Goal: Task Accomplishment & Management: Manage account settings

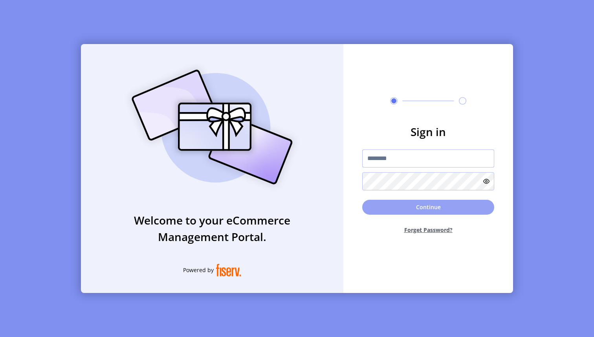
type input "**********"
click at [411, 205] on button "Continue" at bounding box center [428, 206] width 132 height 15
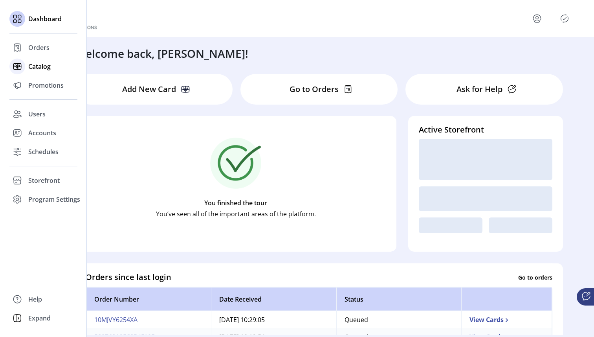
click at [37, 63] on span "Catalog" at bounding box center [39, 66] width 22 height 9
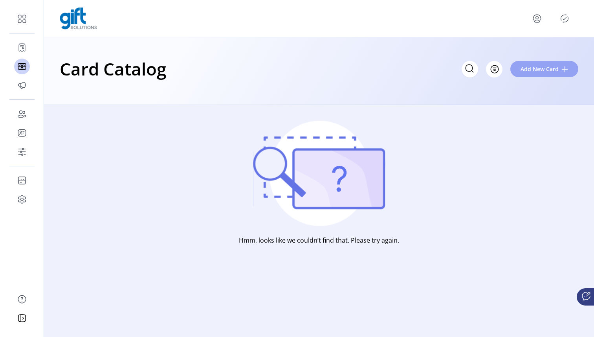
click at [541, 73] on span "Add New Card" at bounding box center [539, 69] width 38 height 8
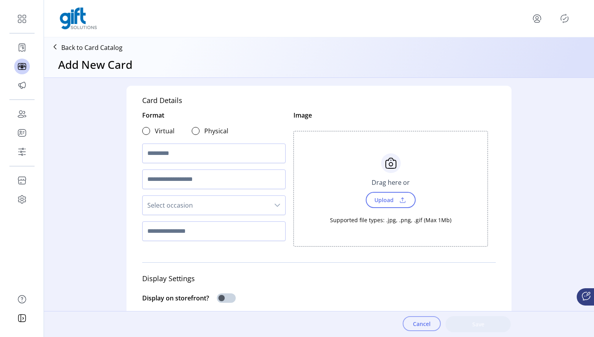
click at [422, 323] on span "Cancel" at bounding box center [422, 323] width 18 height 8
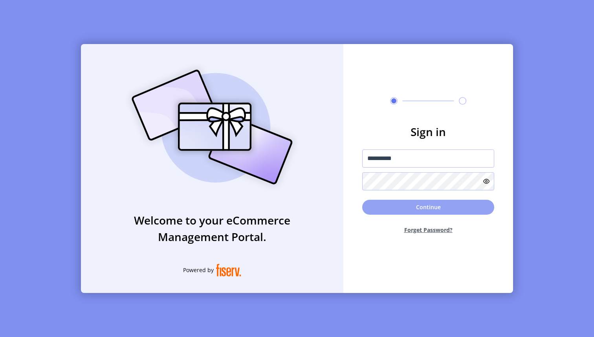
click at [398, 202] on button "Continue" at bounding box center [428, 206] width 132 height 15
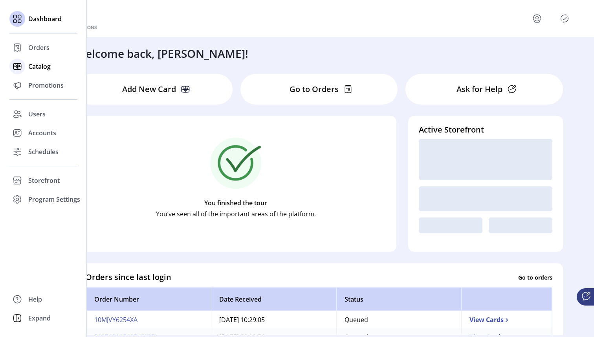
click at [22, 66] on icon at bounding box center [17, 66] width 13 height 13
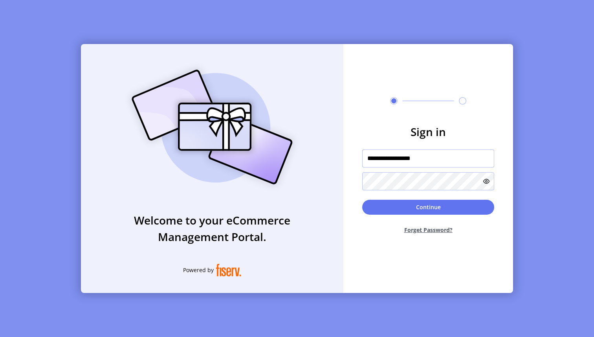
click at [421, 156] on input "**********" at bounding box center [428, 158] width 132 height 18
drag, startPoint x: 435, startPoint y: 156, endPoint x: 345, endPoint y: 155, distance: 90.3
click at [345, 155] on form "**********" at bounding box center [428, 181] width 170 height 117
type input "**********"
click at [416, 207] on button "Continue" at bounding box center [428, 206] width 132 height 15
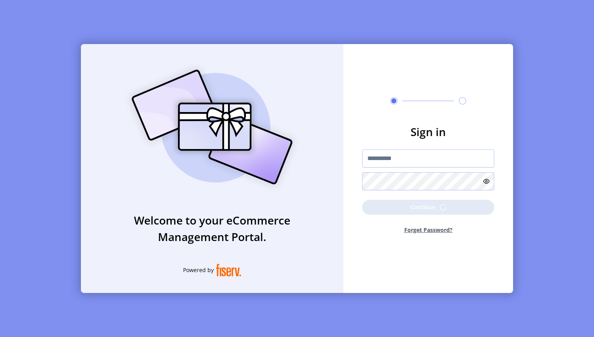
click at [0, 0] on div "**********" at bounding box center [297, 168] width 594 height 337
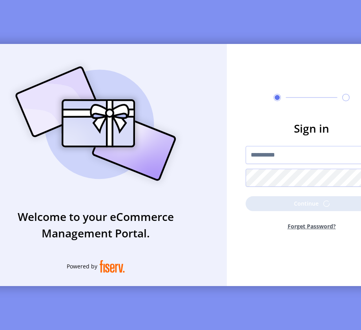
drag, startPoint x: 492, startPoint y: 84, endPoint x: 251, endPoint y: 2, distance: 254.3
click at [0, 0] on div "**********" at bounding box center [180, 165] width 361 height 330
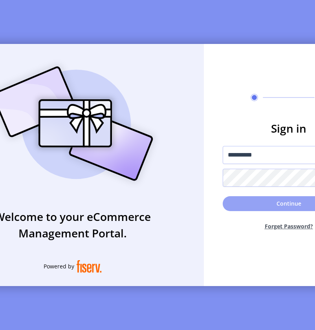
click at [248, 208] on button "Continue" at bounding box center [289, 203] width 132 height 15
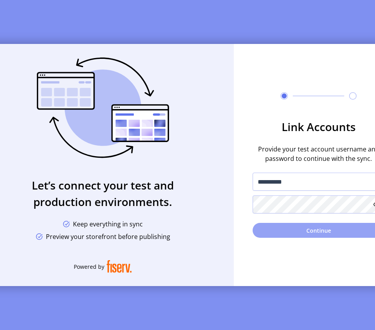
click at [315, 235] on button "Continue" at bounding box center [319, 230] width 132 height 15
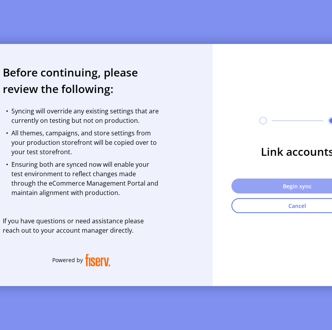
click at [304, 189] on button "Begin sync" at bounding box center [297, 186] width 132 height 15
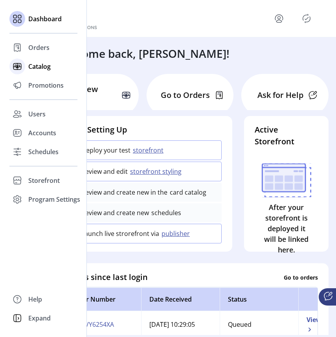
click at [32, 66] on span "Catalog" at bounding box center [39, 66] width 22 height 9
click at [38, 67] on span "Catalog" at bounding box center [39, 66] width 22 height 9
click at [43, 65] on span "Catalog" at bounding box center [39, 66] width 22 height 9
click at [39, 65] on span "Catalog" at bounding box center [39, 66] width 22 height 9
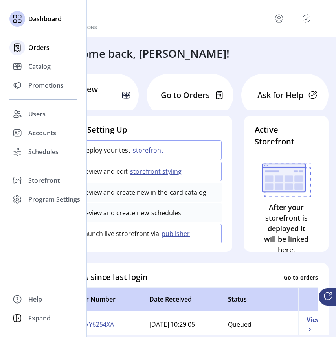
click at [33, 48] on span "Orders" at bounding box center [38, 47] width 21 height 9
click at [43, 47] on span "Orders" at bounding box center [38, 47] width 21 height 9
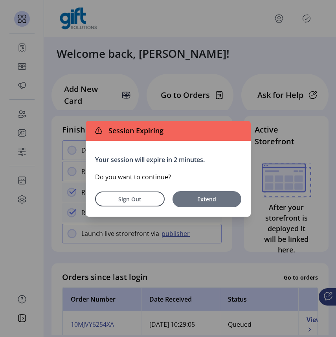
click at [218, 201] on span "Extend" at bounding box center [206, 199] width 61 height 8
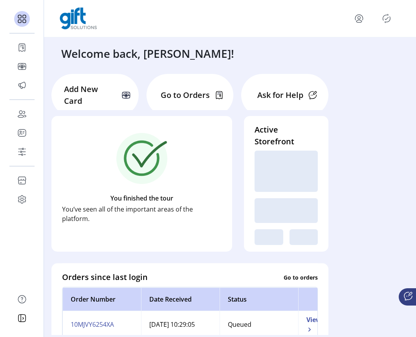
click at [335, 18] on icon "menu" at bounding box center [359, 18] width 13 height 13
click at [335, 53] on link "Sign Out" at bounding box center [330, 49] width 68 height 13
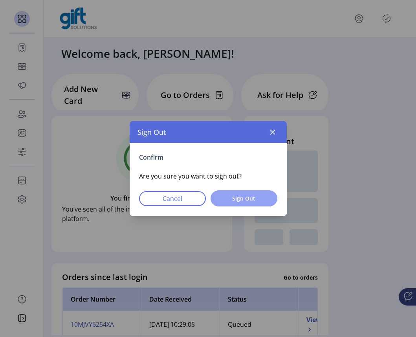
click at [258, 202] on button "Sign Out" at bounding box center [243, 198] width 67 height 16
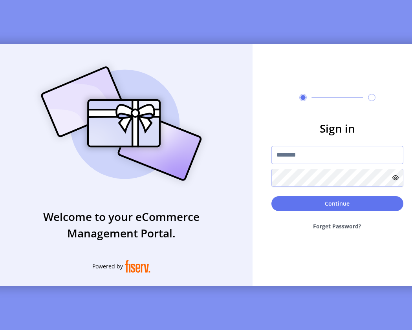
type input "**********"
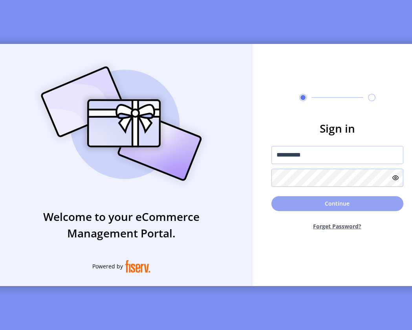
click at [335, 209] on button "Continue" at bounding box center [337, 203] width 132 height 15
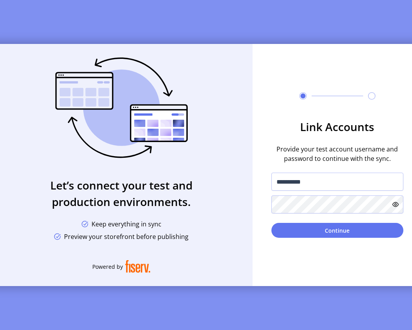
drag, startPoint x: 78, startPoint y: 186, endPoint x: 224, endPoint y: 204, distance: 147.1
click at [224, 204] on h3 "Let’s connect your test and production environments." at bounding box center [121, 193] width 262 height 33
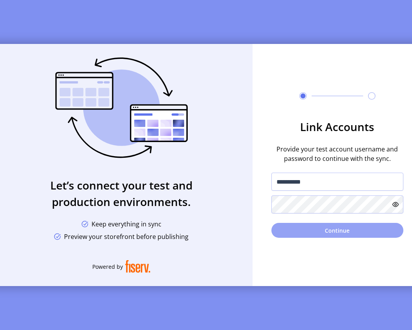
click at [335, 235] on button "Continue" at bounding box center [337, 230] width 132 height 15
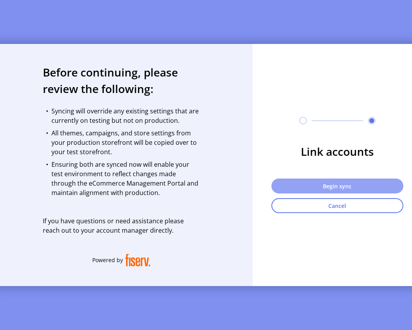
click at [335, 189] on button "Begin sync" at bounding box center [337, 186] width 132 height 15
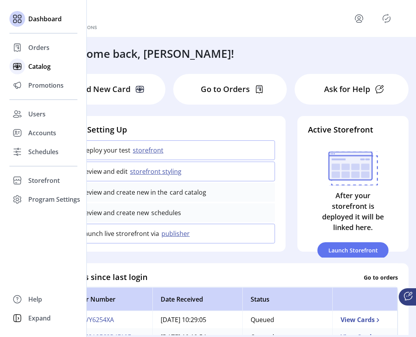
click at [46, 68] on span "Catalog" at bounding box center [39, 66] width 22 height 9
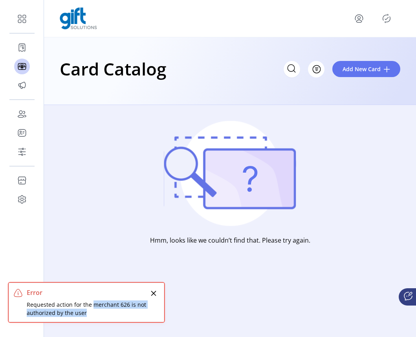
drag, startPoint x: 93, startPoint y: 305, endPoint x: 148, endPoint y: 308, distance: 55.4
click at [148, 308] on div "Error Requested action for the merchant 626 is not authorized by the user" at bounding box center [86, 301] width 155 height 39
drag, startPoint x: 37, startPoint y: 297, endPoint x: 120, endPoint y: 316, distance: 85.0
click at [120, 316] on div "Error Requested action for the merchant 626 is not authorized by the user" at bounding box center [87, 301] width 121 height 29
click at [152, 294] on icon "Close" at bounding box center [153, 293] width 5 height 5
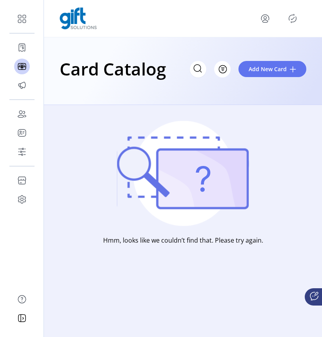
click at [266, 20] on icon "menu" at bounding box center [265, 21] width 5 height 2
click at [252, 53] on link "Sign Out" at bounding box center [237, 49] width 68 height 13
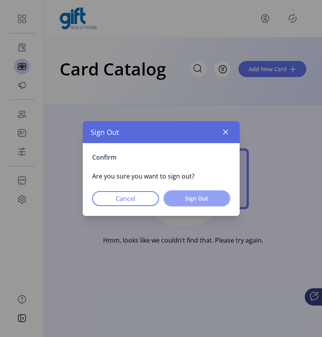
click at [210, 198] on span "Sign Out" at bounding box center [197, 198] width 46 height 8
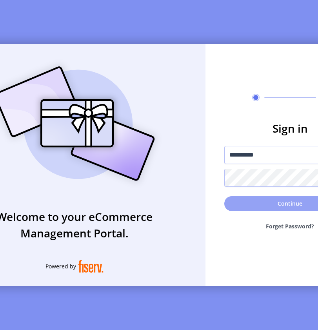
click at [245, 205] on button "Continue" at bounding box center [291, 203] width 132 height 15
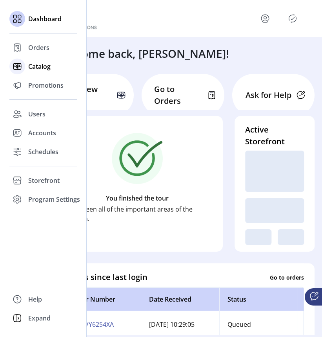
click at [39, 66] on span "Catalog" at bounding box center [39, 66] width 22 height 9
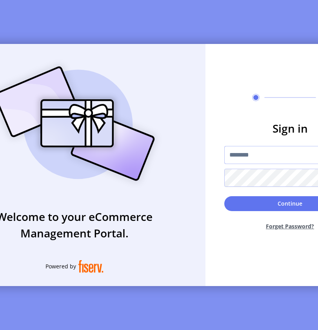
type input "**********"
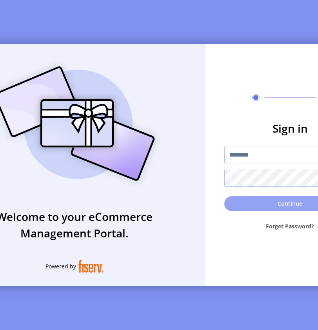
type input "**********"
click at [284, 208] on button "Continue" at bounding box center [291, 203] width 132 height 15
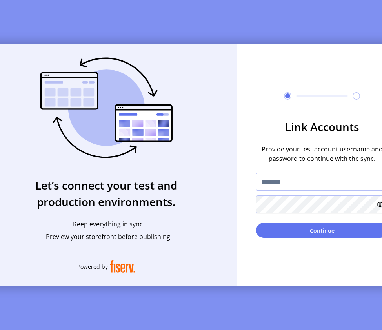
type input "**********"
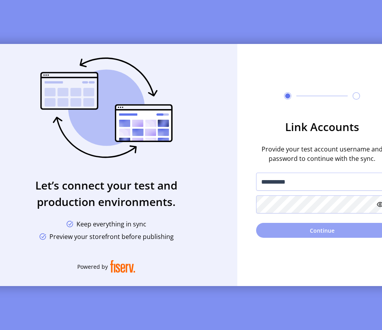
click at [316, 236] on button "Continue" at bounding box center [322, 230] width 132 height 15
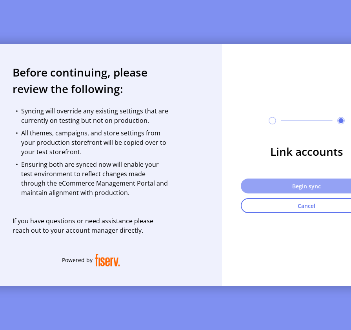
click at [318, 189] on button "Begin sync" at bounding box center [307, 186] width 132 height 15
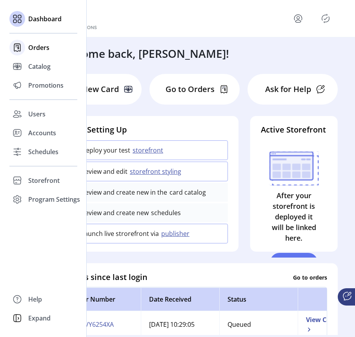
click at [25, 50] on div "Orders" at bounding box center [43, 47] width 68 height 19
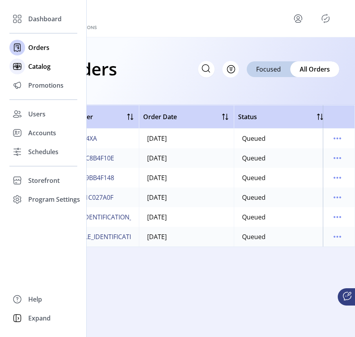
click at [47, 64] on span "Catalog" at bounding box center [39, 66] width 22 height 9
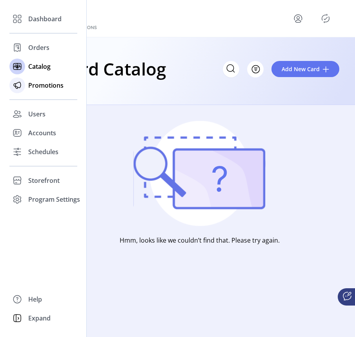
click at [45, 88] on span "Promotions" at bounding box center [45, 84] width 35 height 9
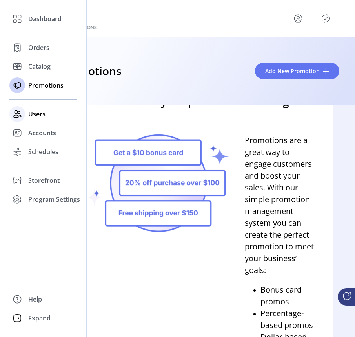
click at [33, 111] on span "Users" at bounding box center [36, 113] width 17 height 9
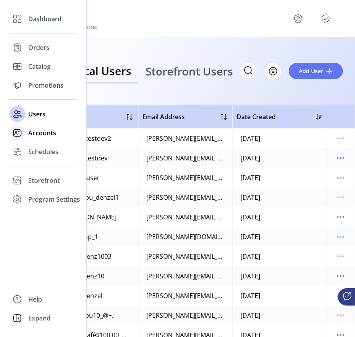
click at [40, 134] on span "Accounts" at bounding box center [42, 132] width 28 height 9
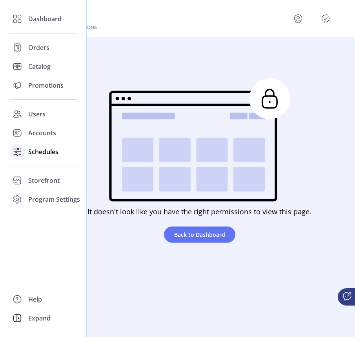
click at [39, 153] on span "Schedules" at bounding box center [43, 151] width 30 height 9
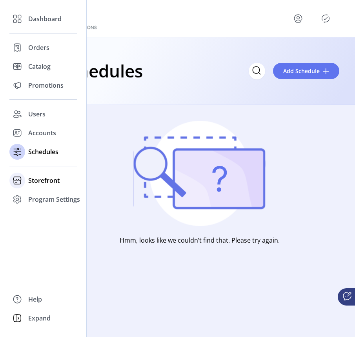
click at [38, 181] on span "Storefront" at bounding box center [43, 180] width 31 height 9
click at [39, 198] on span "Configuration" at bounding box center [48, 195] width 41 height 9
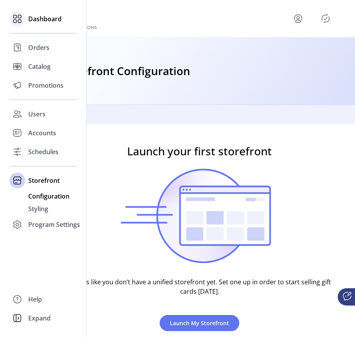
click at [28, 18] on span "Dashboard" at bounding box center [44, 18] width 33 height 9
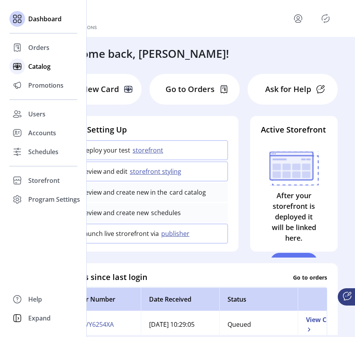
click at [46, 69] on span "Catalog" at bounding box center [39, 66] width 22 height 9
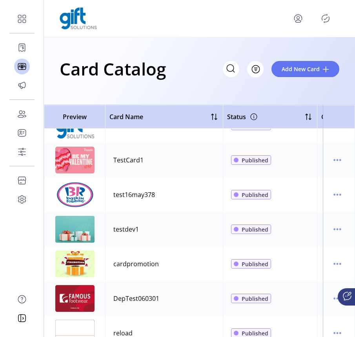
scroll to position [436, 0]
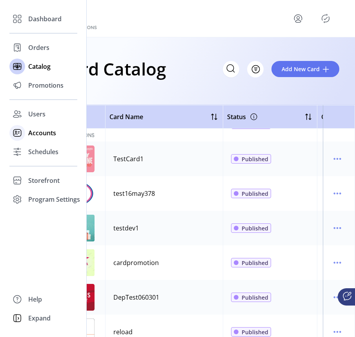
click at [45, 133] on span "Accounts" at bounding box center [42, 132] width 28 height 9
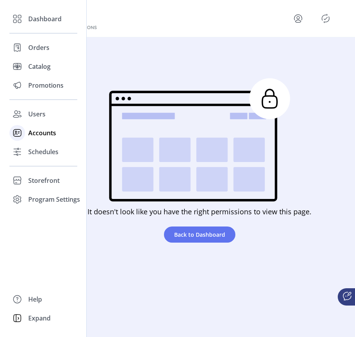
click at [33, 132] on span "Accounts" at bounding box center [42, 132] width 28 height 9
click at [34, 157] on div "Schedules" at bounding box center [43, 151] width 68 height 19
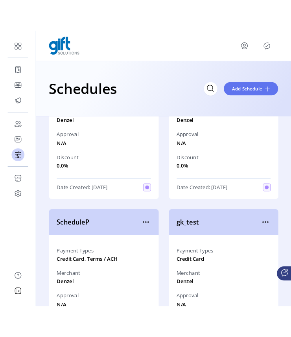
scroll to position [1937, 0]
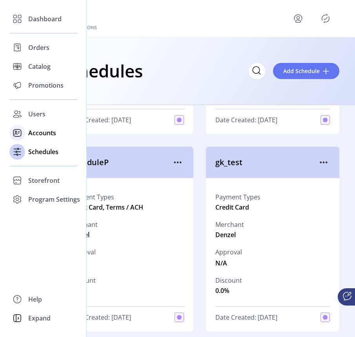
click at [34, 134] on span "Accounts" at bounding box center [42, 132] width 28 height 9
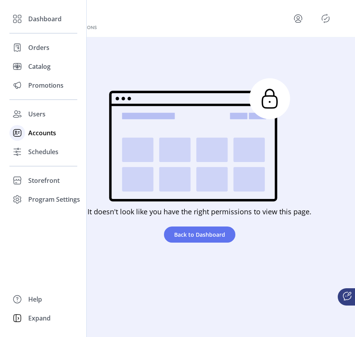
click at [41, 134] on span "Accounts" at bounding box center [42, 132] width 28 height 9
click at [21, 133] on icon at bounding box center [17, 132] width 13 height 13
click at [40, 134] on span "Accounts" at bounding box center [42, 132] width 28 height 9
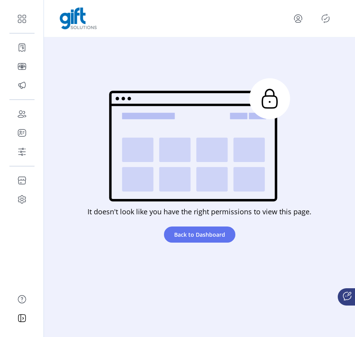
click at [301, 20] on icon "menu" at bounding box center [298, 18] width 13 height 13
click at [287, 50] on span "Sign Out" at bounding box center [270, 49] width 59 height 6
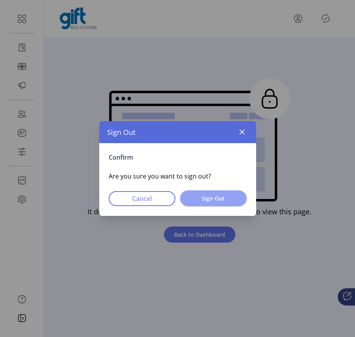
click at [219, 194] on span "Sign Out" at bounding box center [213, 198] width 46 height 8
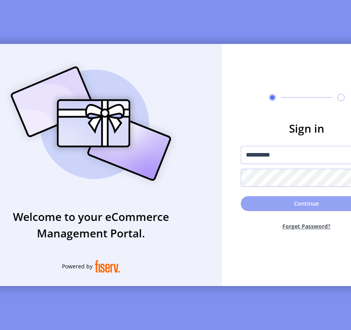
click at [293, 205] on button "Continue" at bounding box center [307, 203] width 132 height 15
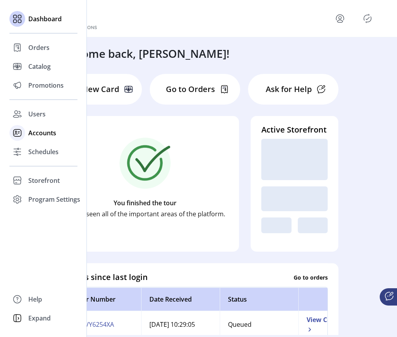
click at [47, 134] on span "Accounts" at bounding box center [42, 132] width 28 height 9
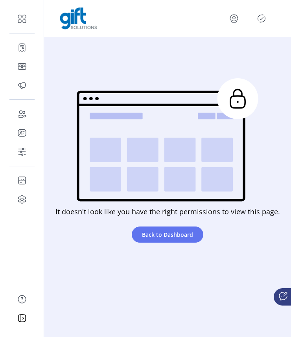
click at [231, 15] on icon "menu" at bounding box center [233, 18] width 13 height 13
click at [218, 47] on span "Sign Out" at bounding box center [205, 49] width 59 height 6
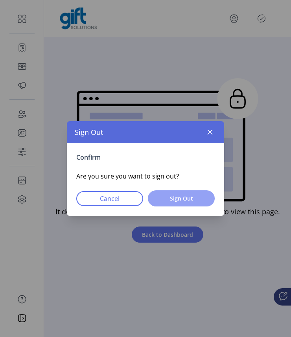
click at [184, 198] on span "Sign Out" at bounding box center [181, 198] width 46 height 8
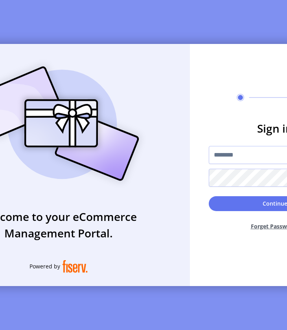
type input "**********"
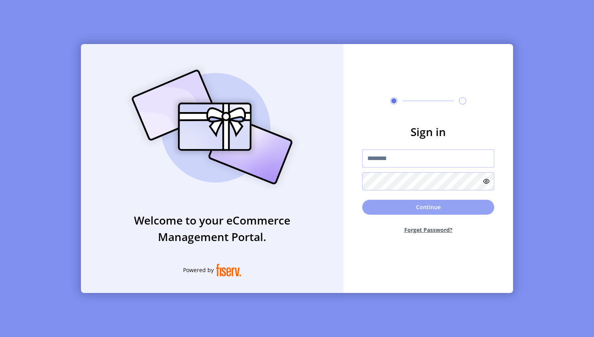
type input "**********"
click at [395, 207] on button "Continue" at bounding box center [428, 206] width 132 height 15
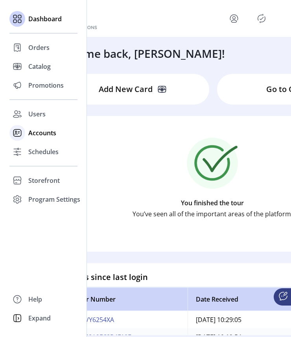
click at [34, 132] on span "Accounts" at bounding box center [42, 132] width 28 height 9
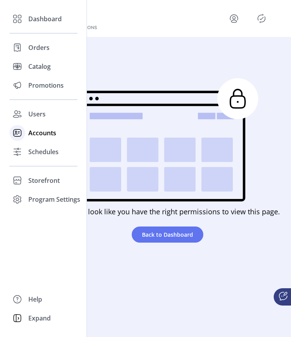
click at [40, 135] on span "Accounts" at bounding box center [42, 132] width 28 height 9
click at [45, 134] on span "Accounts" at bounding box center [42, 132] width 28 height 9
click at [36, 69] on span "Catalog" at bounding box center [39, 66] width 22 height 9
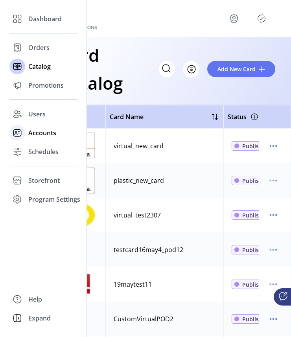
click at [47, 132] on span "Accounts" at bounding box center [42, 132] width 28 height 9
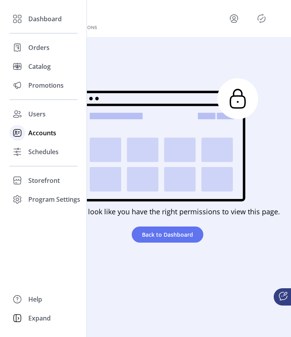
click at [35, 134] on span "Accounts" at bounding box center [42, 132] width 28 height 9
click at [30, 69] on span "Catalog" at bounding box center [39, 66] width 22 height 9
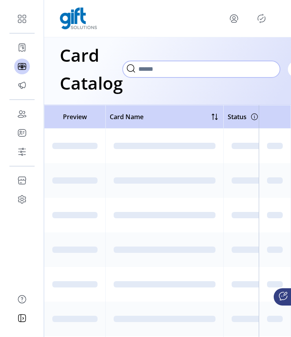
click at [168, 70] on input "Search" at bounding box center [201, 69] width 157 height 16
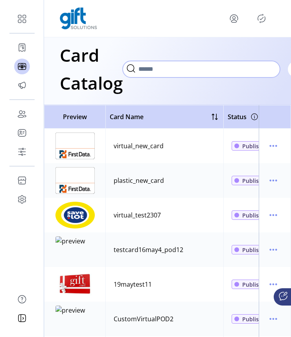
paste input "**********"
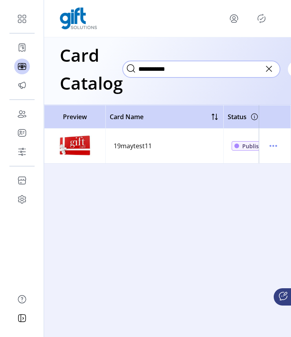
type input "**********"
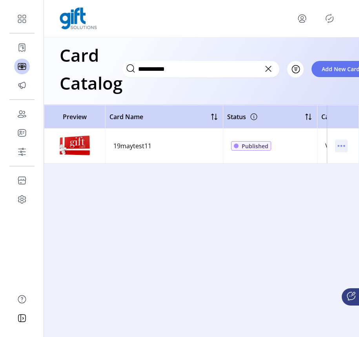
click at [340, 145] on icon "menu" at bounding box center [341, 145] width 13 height 13
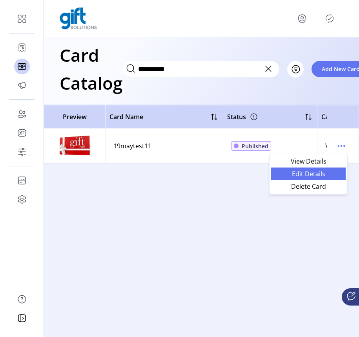
click at [321, 171] on span "Edit Details" at bounding box center [308, 173] width 65 height 6
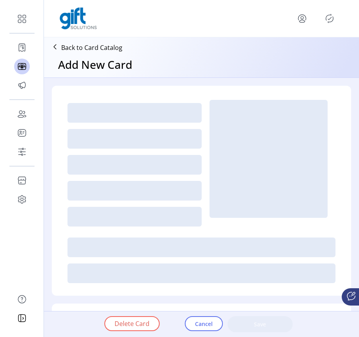
type textarea "********"
type input "*"
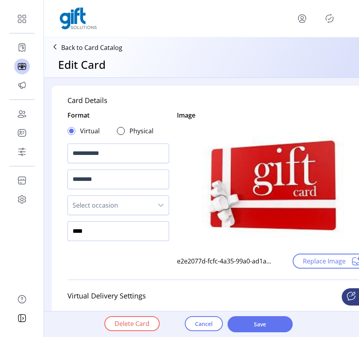
click at [147, 223] on input "****" at bounding box center [119, 231] width 102 height 20
click at [150, 209] on span "Select occasion" at bounding box center [110, 205] width 85 height 19
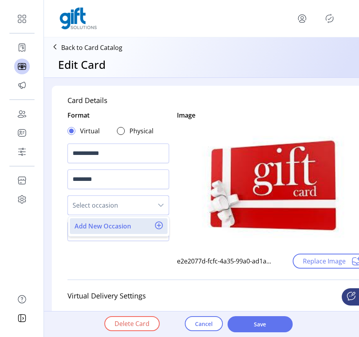
click at [142, 205] on span "Select occasion" at bounding box center [110, 205] width 85 height 19
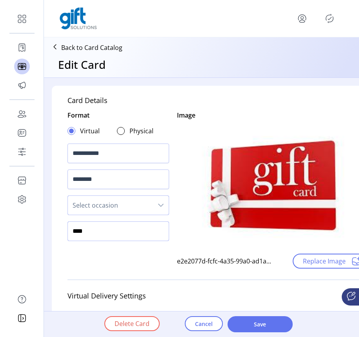
click at [130, 226] on input "****" at bounding box center [119, 231] width 102 height 20
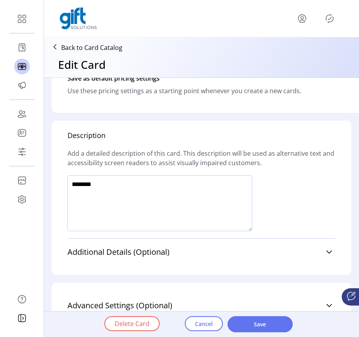
scroll to position [532, 0]
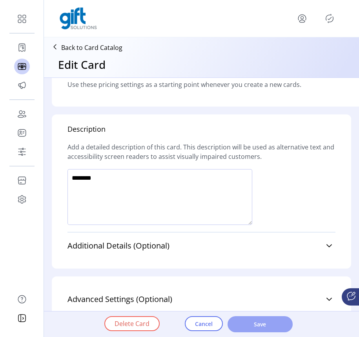
type input "**********"
click at [264, 321] on span "Save" at bounding box center [260, 324] width 45 height 8
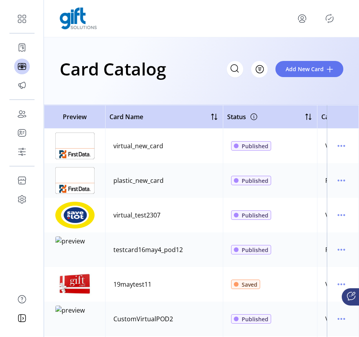
click at [331, 17] on icon "Publisher Panel" at bounding box center [330, 18] width 13 height 13
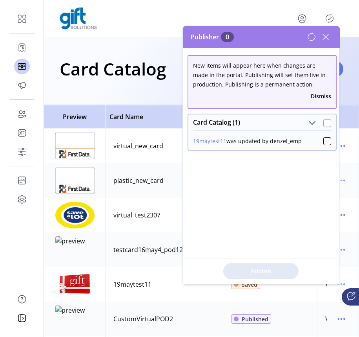
click at [324, 120] on div at bounding box center [328, 123] width 8 height 8
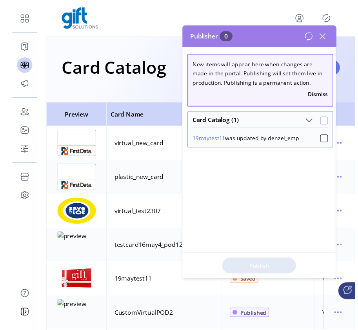
scroll to position [4, 2]
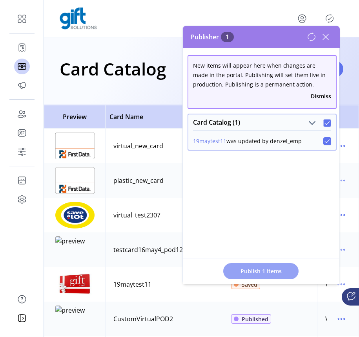
click at [277, 267] on span "Publish 1 Items" at bounding box center [261, 271] width 55 height 8
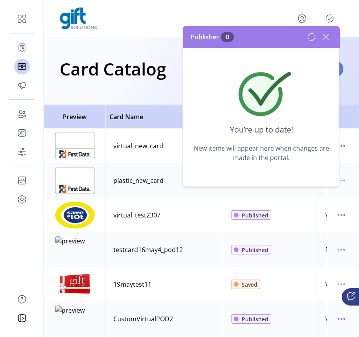
click at [326, 35] on icon at bounding box center [326, 37] width 13 height 13
